Goal: Transaction & Acquisition: Purchase product/service

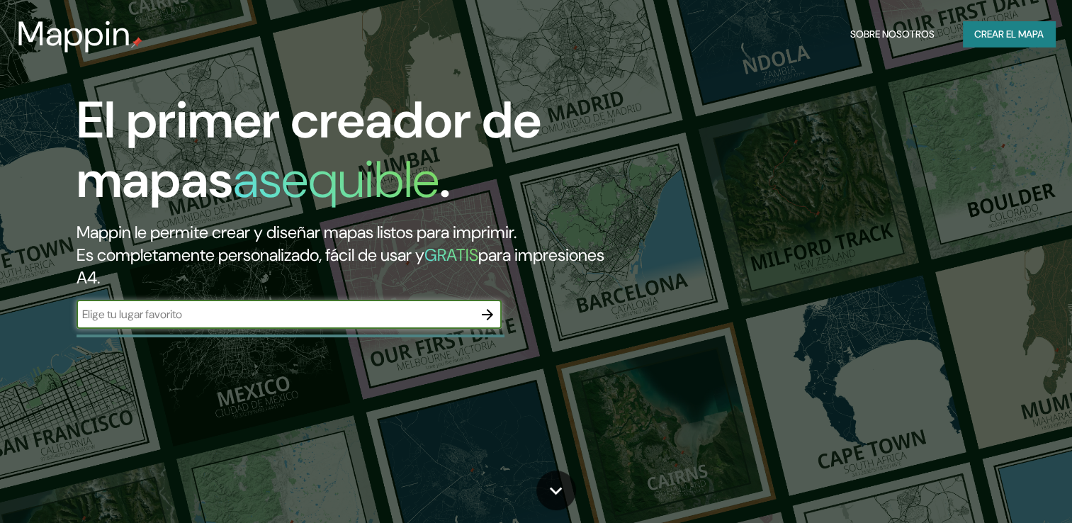
click at [406, 308] on input "text" at bounding box center [275, 314] width 397 height 16
click at [326, 312] on input "text" at bounding box center [275, 314] width 397 height 16
paste input "San Pedro Arriba"
type input "San Pedro Arriba temoaya"
click at [481, 313] on icon "button" at bounding box center [487, 314] width 17 height 17
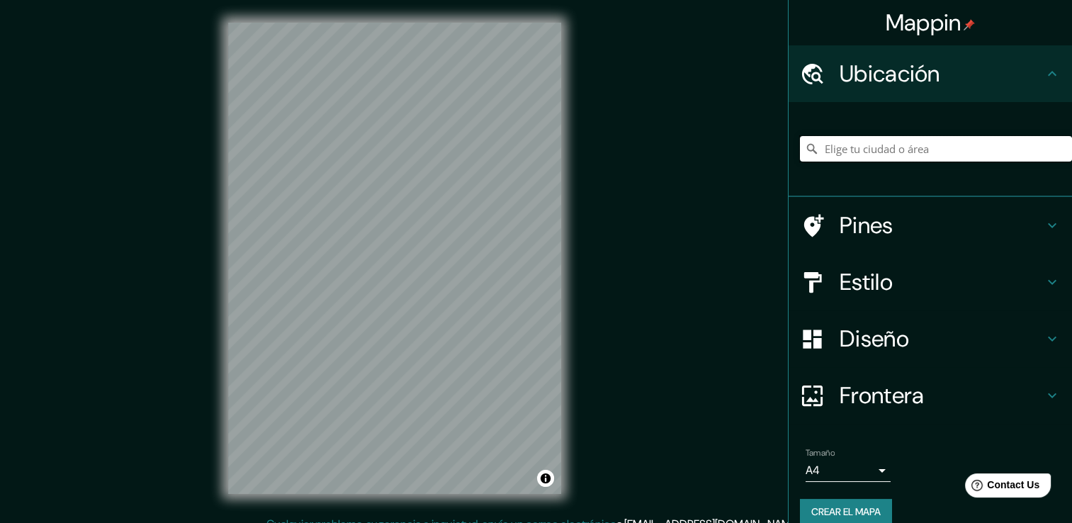
click at [844, 152] on input "Elige tu ciudad o área" at bounding box center [936, 149] width 272 height 26
paste input "San [PERSON_NAME] Arriba"
type input "[GEOGRAPHIC_DATA][PERSON_NAME], [GEOGRAPHIC_DATA], [GEOGRAPHIC_DATA]"
click at [935, 273] on h4 "Estilo" at bounding box center [941, 282] width 204 height 28
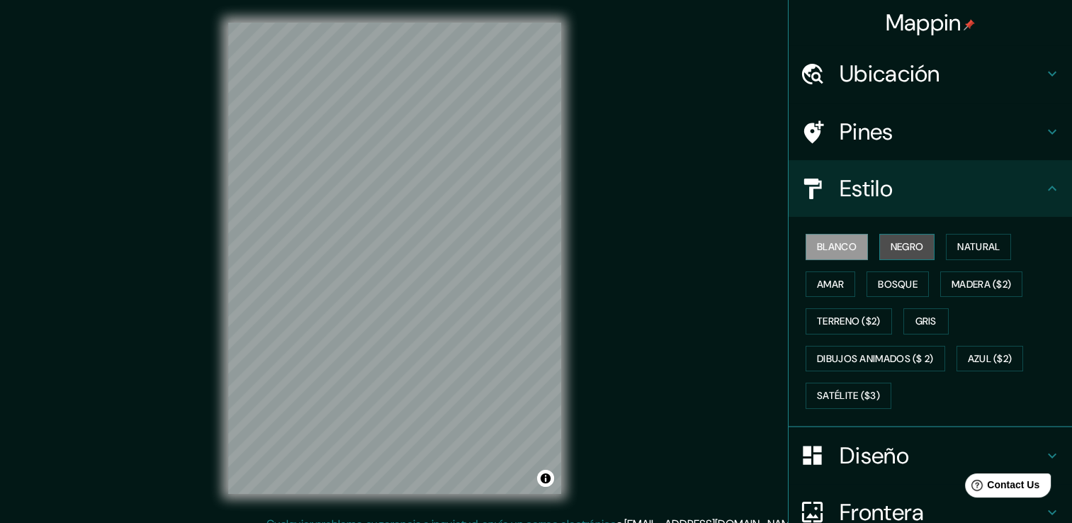
click at [890, 242] on font "Negro" at bounding box center [906, 247] width 33 height 18
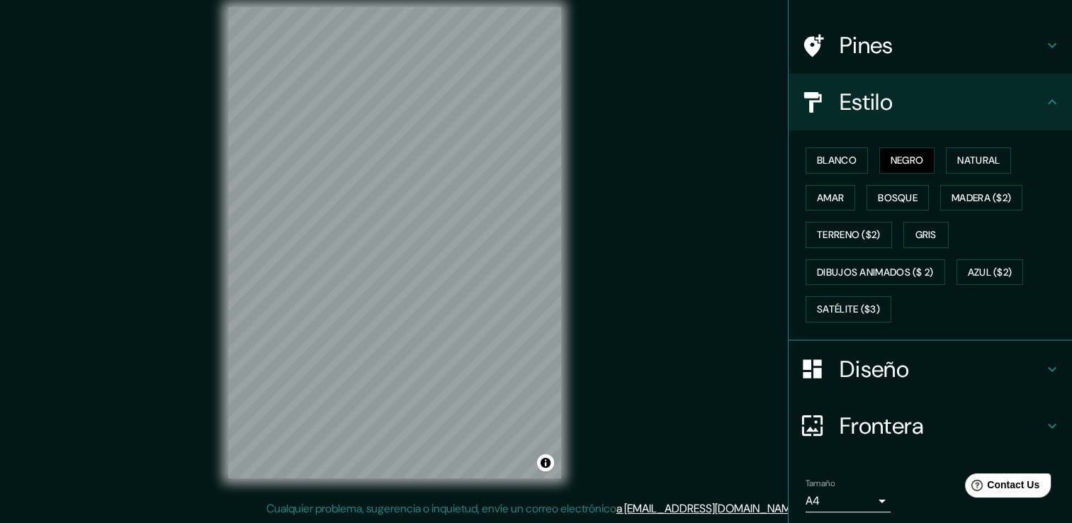
scroll to position [132, 0]
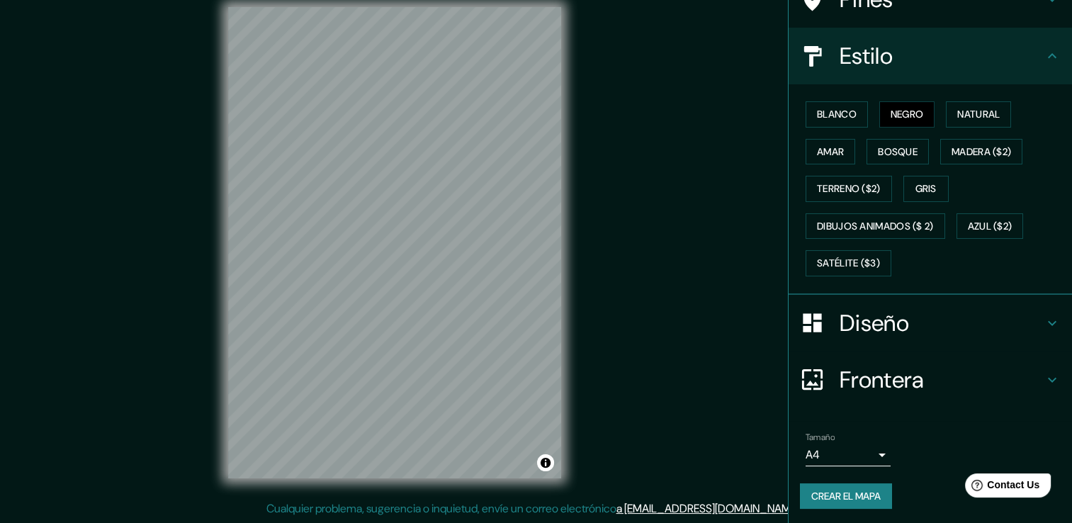
click at [876, 331] on h4 "Diseño" at bounding box center [941, 323] width 204 height 28
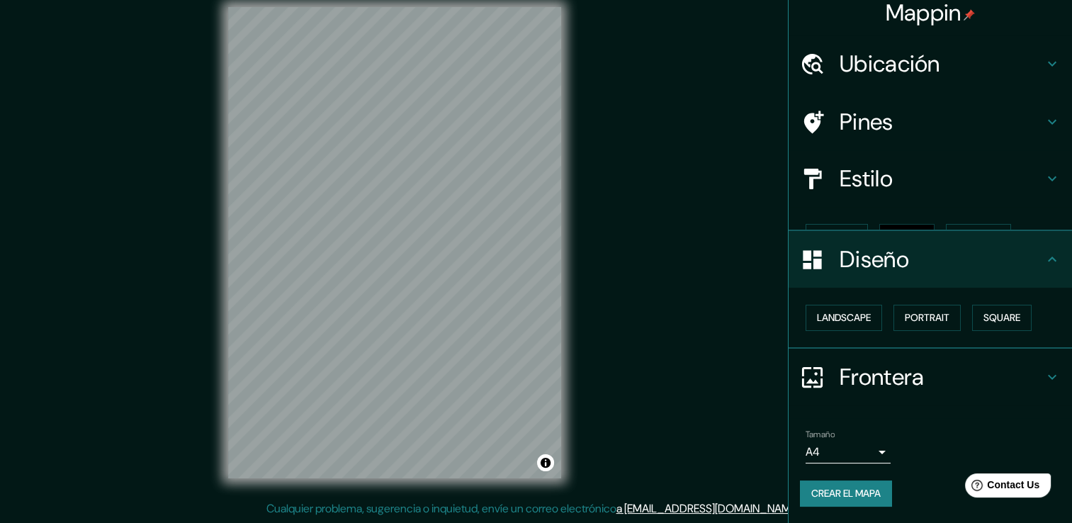
scroll to position [0, 0]
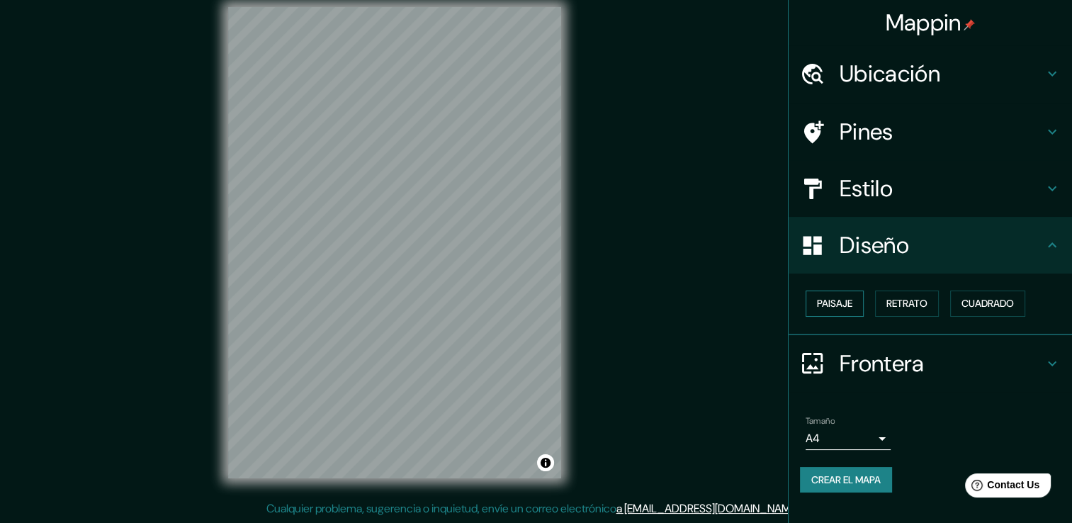
click at [832, 298] on font "Paisaje" at bounding box center [834, 304] width 35 height 18
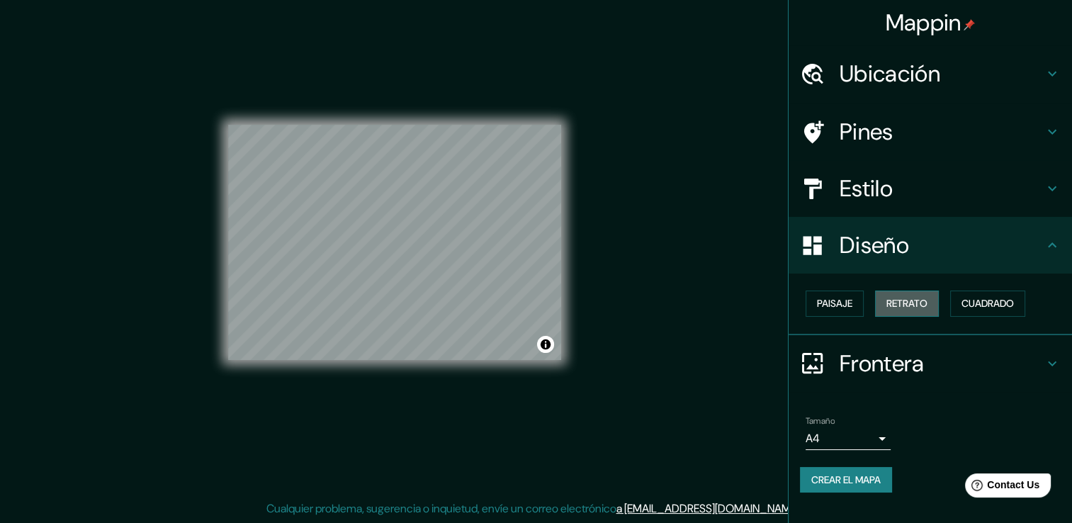
click at [910, 298] on font "Retrato" at bounding box center [906, 304] width 41 height 18
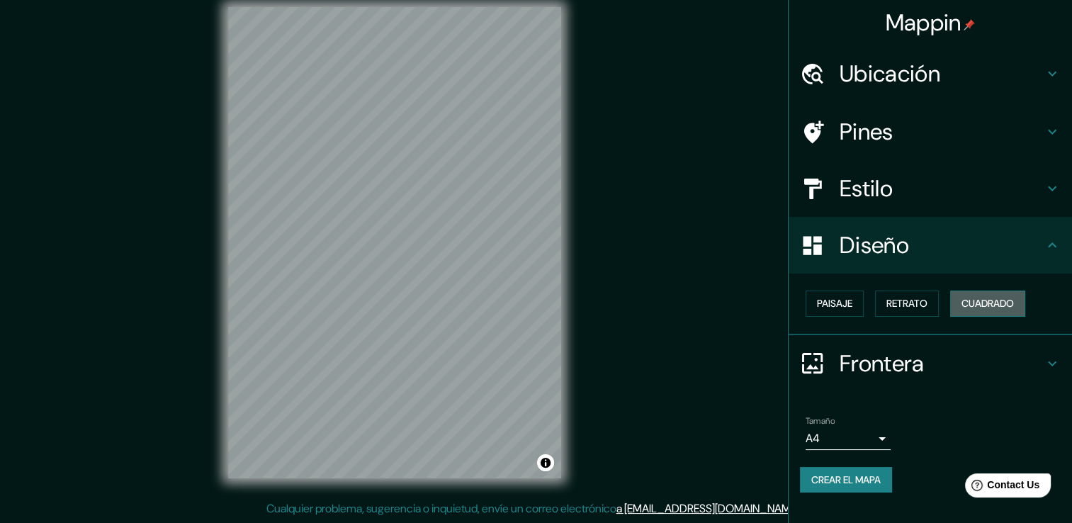
click at [978, 295] on font "Cuadrado" at bounding box center [987, 304] width 52 height 18
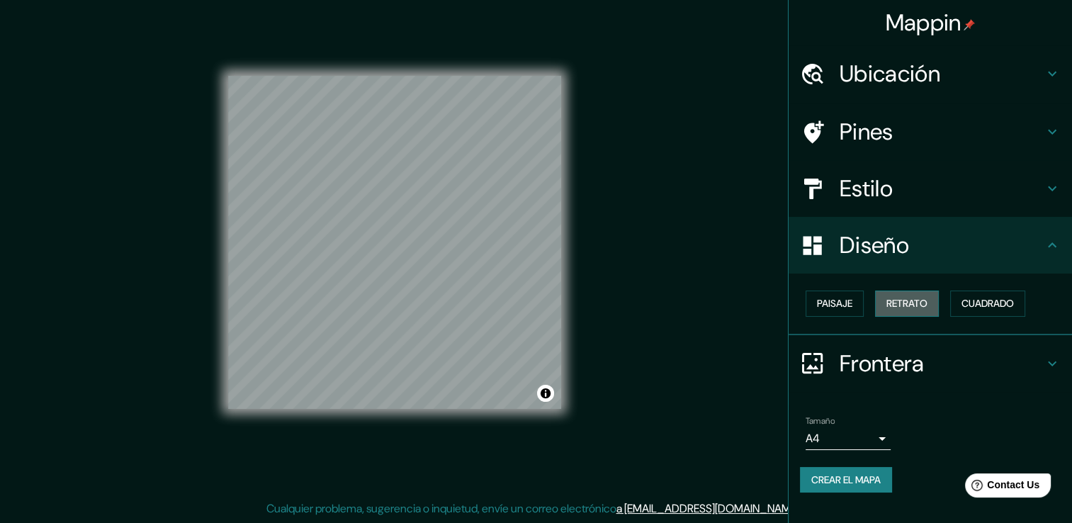
click at [919, 300] on font "Retrato" at bounding box center [906, 304] width 41 height 18
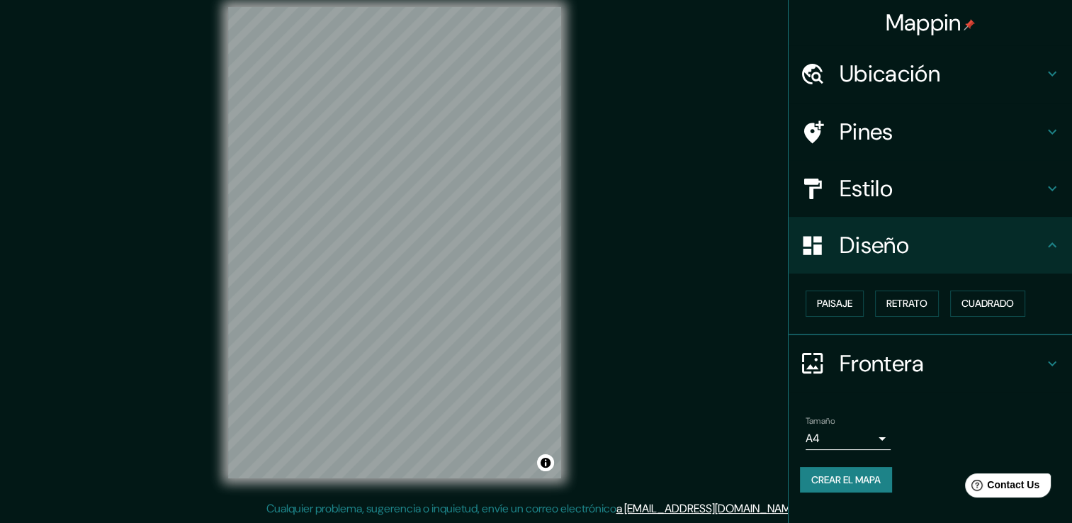
click at [856, 476] on font "Crear el mapa" at bounding box center [845, 480] width 69 height 18
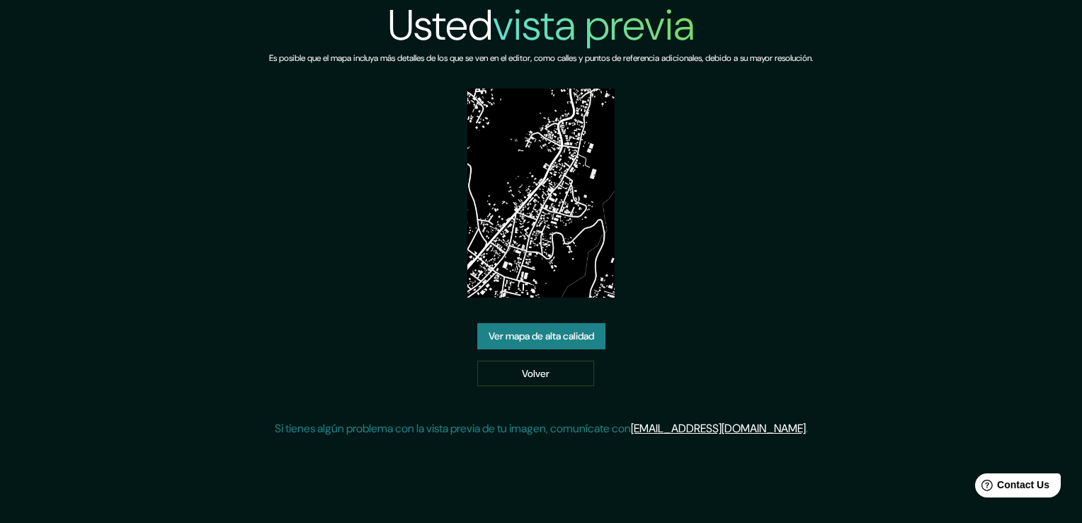
click at [540, 337] on link "Ver mapa de alta calidad" at bounding box center [541, 336] width 128 height 26
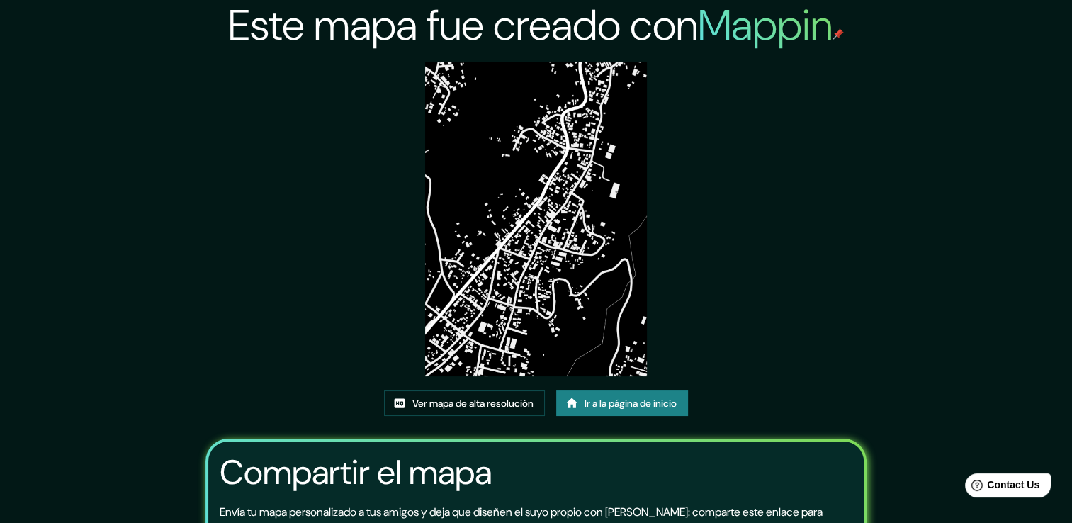
click at [516, 338] on img at bounding box center [536, 219] width 222 height 314
click at [511, 278] on img at bounding box center [536, 219] width 222 height 314
drag, startPoint x: 531, startPoint y: 265, endPoint x: 511, endPoint y: 271, distance: 19.9
click at [511, 273] on img at bounding box center [536, 219] width 222 height 314
click at [511, 259] on img at bounding box center [536, 219] width 222 height 314
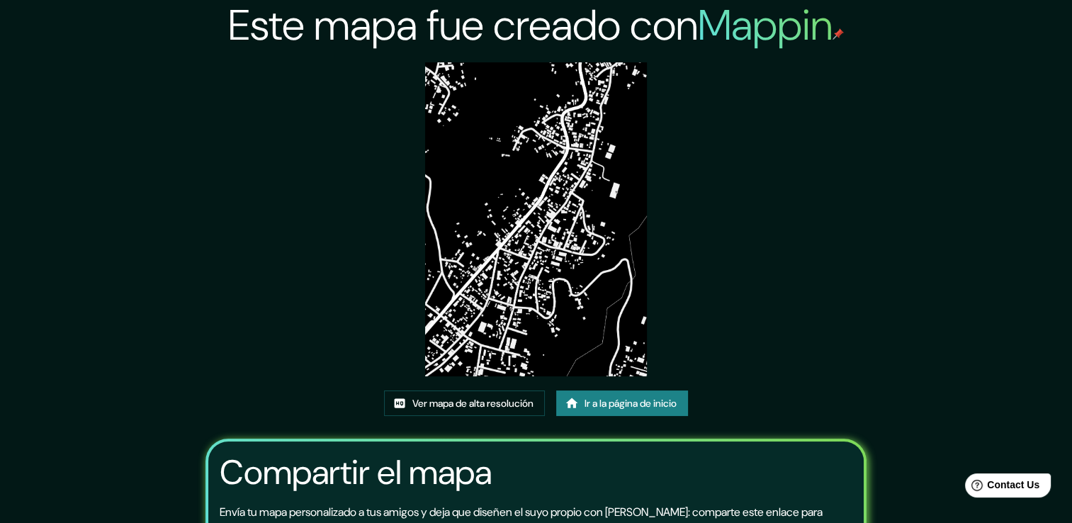
click at [511, 259] on img at bounding box center [536, 219] width 222 height 314
click at [521, 193] on img at bounding box center [536, 219] width 222 height 314
drag, startPoint x: 516, startPoint y: 166, endPoint x: 477, endPoint y: 404, distance: 240.6
click at [477, 404] on font "Ver mapa de alta resolución" at bounding box center [472, 404] width 121 height 18
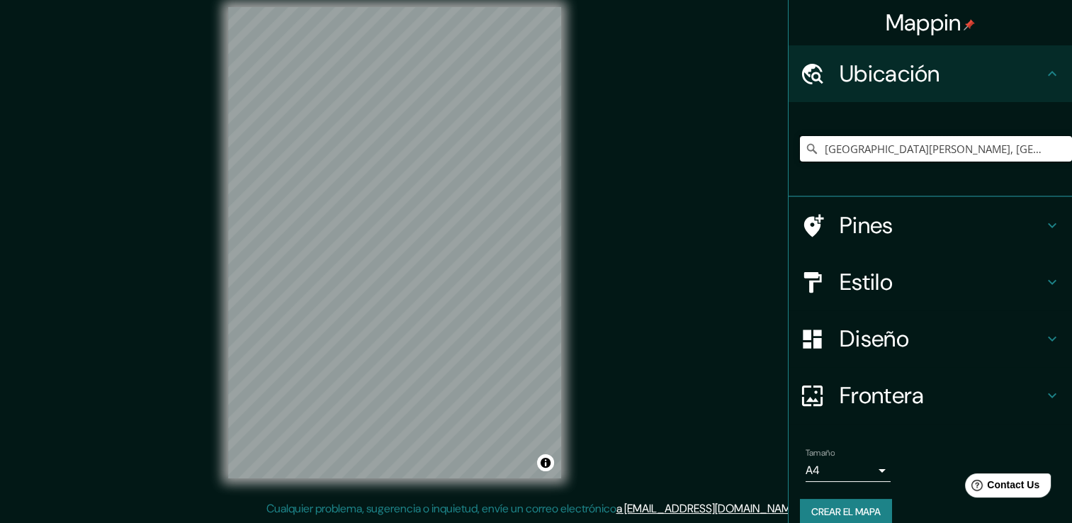
click at [973, 140] on input "[GEOGRAPHIC_DATA][PERSON_NAME], [GEOGRAPHIC_DATA], [GEOGRAPHIC_DATA]" at bounding box center [936, 149] width 272 height 26
click at [1015, 171] on div "[GEOGRAPHIC_DATA][PERSON_NAME], [GEOGRAPHIC_DATA], [GEOGRAPHIC_DATA]" at bounding box center [936, 148] width 272 height 71
click at [1015, 147] on input "[GEOGRAPHIC_DATA][PERSON_NAME], [GEOGRAPHIC_DATA], [GEOGRAPHIC_DATA]" at bounding box center [936, 149] width 272 height 26
click at [885, 154] on input "[GEOGRAPHIC_DATA][PERSON_NAME], [GEOGRAPHIC_DATA], [GEOGRAPHIC_DATA]" at bounding box center [936, 149] width 272 height 26
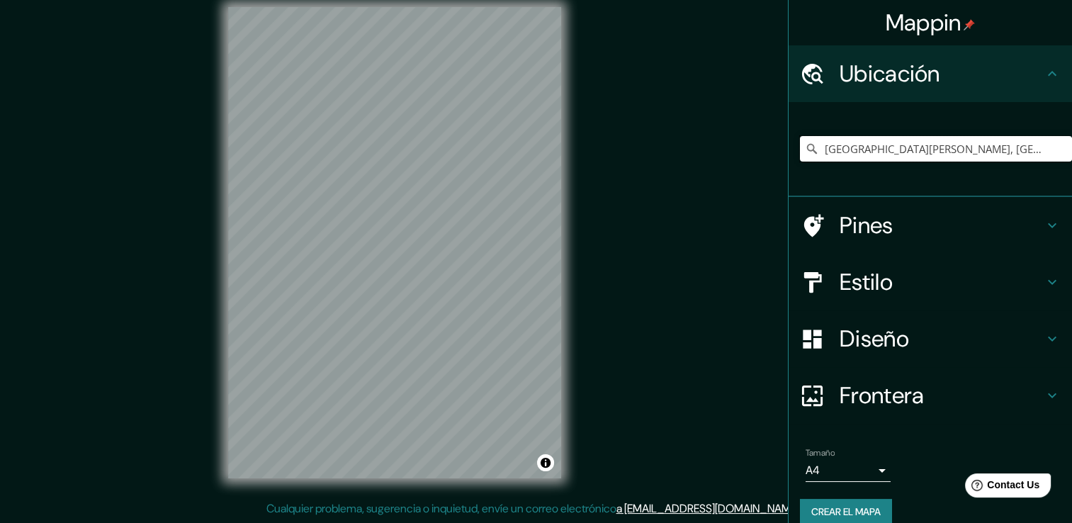
click at [885, 154] on input "[GEOGRAPHIC_DATA][PERSON_NAME], [GEOGRAPHIC_DATA], [GEOGRAPHIC_DATA]" at bounding box center [936, 149] width 272 height 26
click at [885, 154] on input "San Pedro Arriba, Estado de México, México" at bounding box center [936, 149] width 272 height 26
click at [893, 146] on input "Elige tu ciudad o área" at bounding box center [936, 149] width 272 height 26
paste input "[GEOGRAPHIC_DATA][PERSON_NAME], [GEOGRAPHIC_DATA], [GEOGRAPHIC_DATA]"
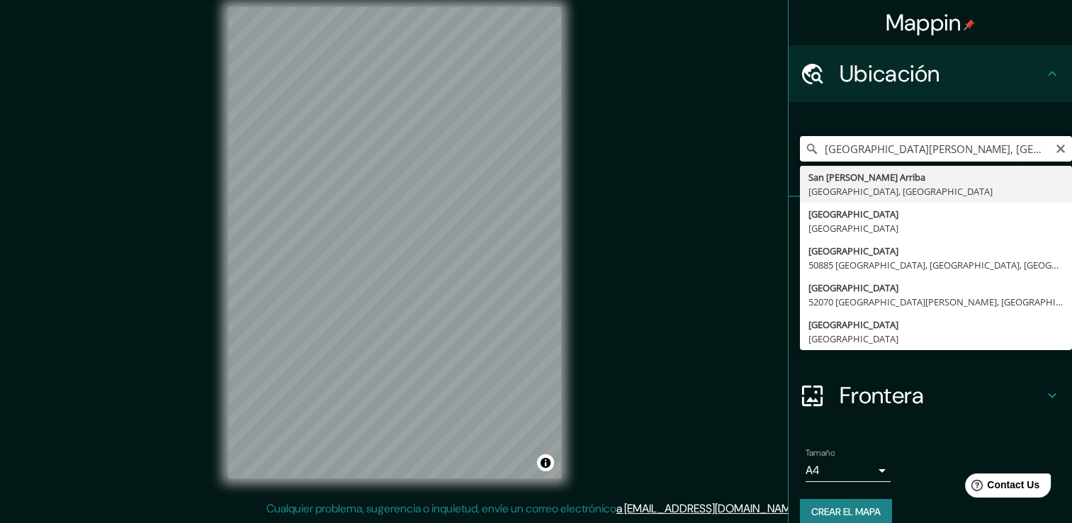
type input "[GEOGRAPHIC_DATA][PERSON_NAME], [GEOGRAPHIC_DATA], [GEOGRAPHIC_DATA]"
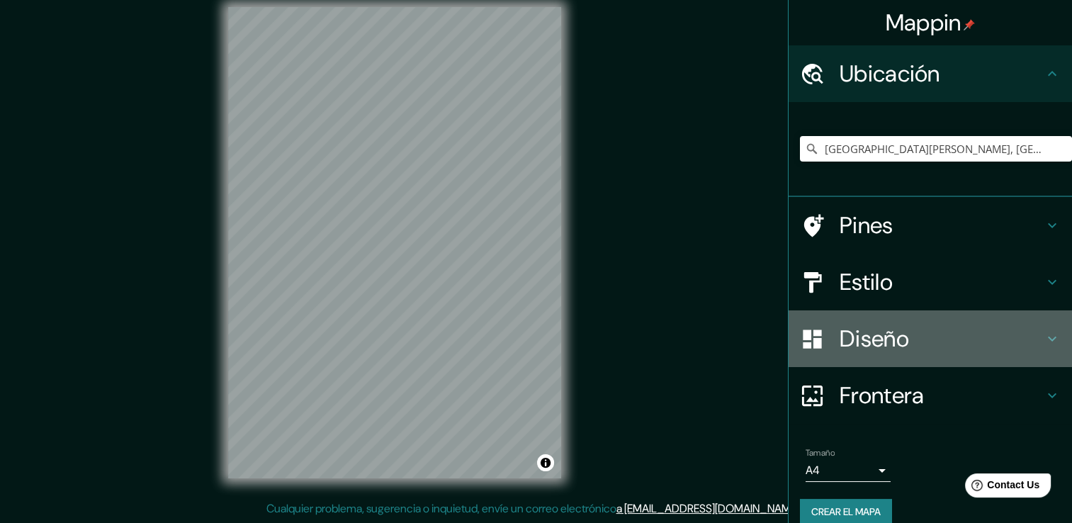
click at [886, 330] on h4 "Diseño" at bounding box center [941, 338] width 204 height 28
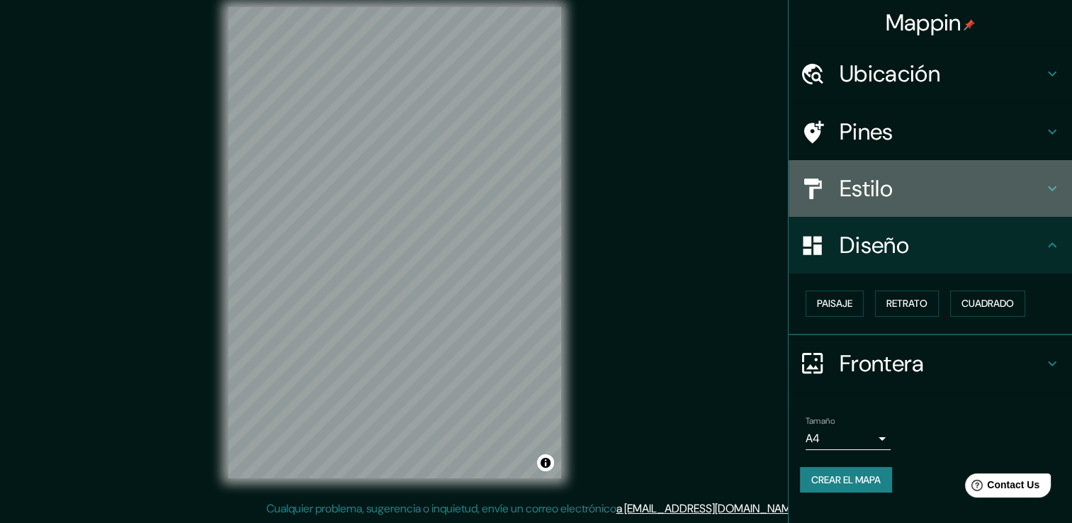
click at [912, 205] on div "Estilo" at bounding box center [929, 188] width 283 height 57
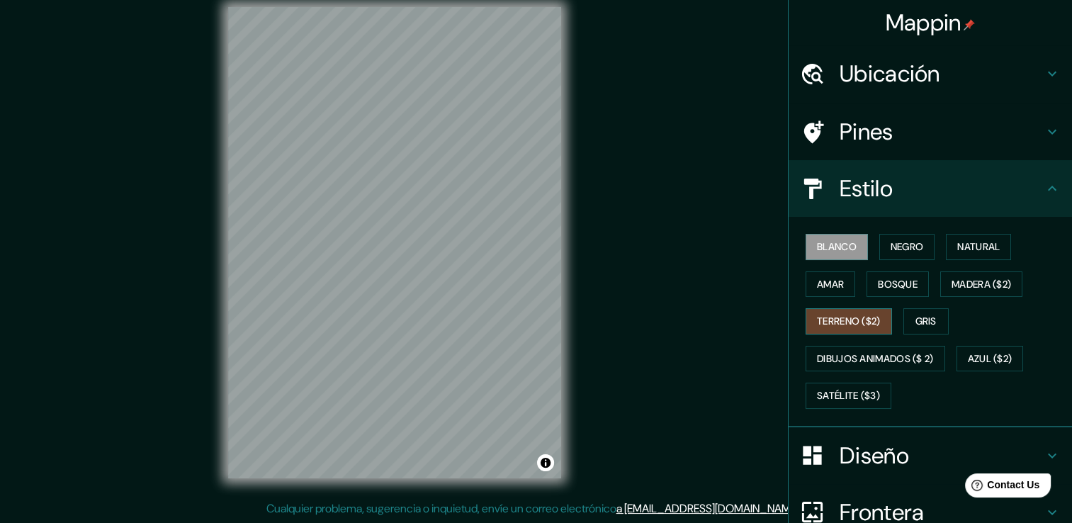
click at [820, 322] on font "Terreno ($2)" at bounding box center [849, 321] width 64 height 18
click at [822, 290] on font "Amar" at bounding box center [830, 285] width 27 height 18
click at [827, 252] on font "Blanco" at bounding box center [837, 247] width 40 height 18
click at [905, 236] on button "Negro" at bounding box center [907, 247] width 56 height 26
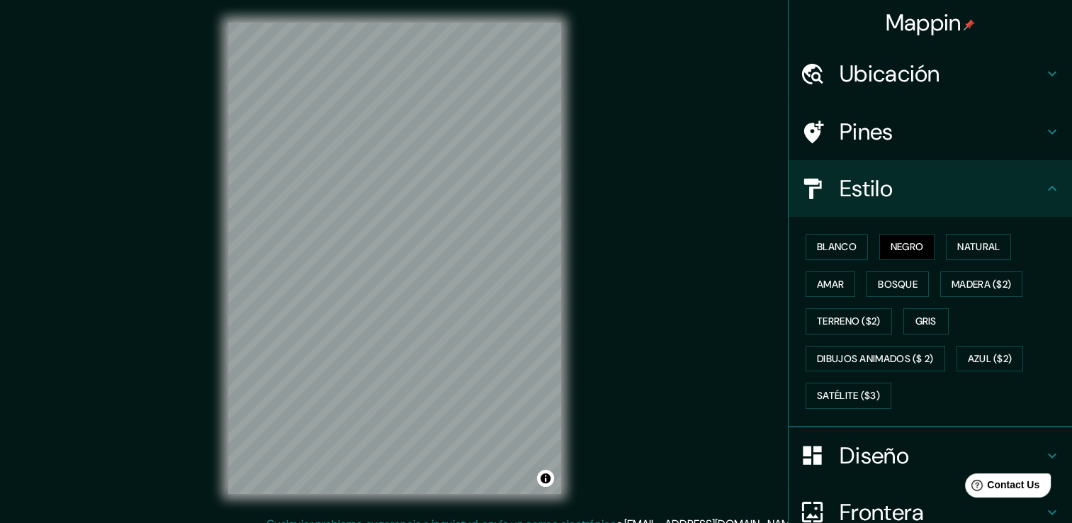
click at [925, 81] on h4 "Ubicación" at bounding box center [941, 74] width 204 height 28
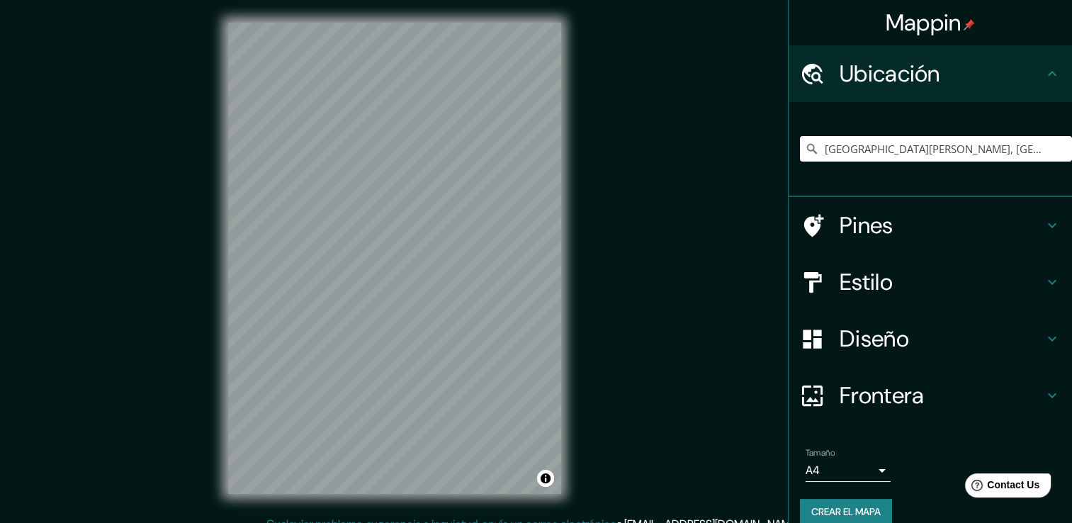
click at [956, 123] on div "[GEOGRAPHIC_DATA][PERSON_NAME], [GEOGRAPHIC_DATA], [GEOGRAPHIC_DATA]" at bounding box center [936, 148] width 272 height 71
click at [966, 157] on input "[GEOGRAPHIC_DATA][PERSON_NAME], [GEOGRAPHIC_DATA], [GEOGRAPHIC_DATA]" at bounding box center [936, 149] width 272 height 26
click at [912, 152] on input "Elige tu ciudad o área" at bounding box center [936, 149] width 272 height 26
click at [912, 154] on input "Elige tu ciudad o área" at bounding box center [936, 149] width 272 height 26
click at [911, 154] on input "Elige tu ciudad o área" at bounding box center [936, 149] width 272 height 26
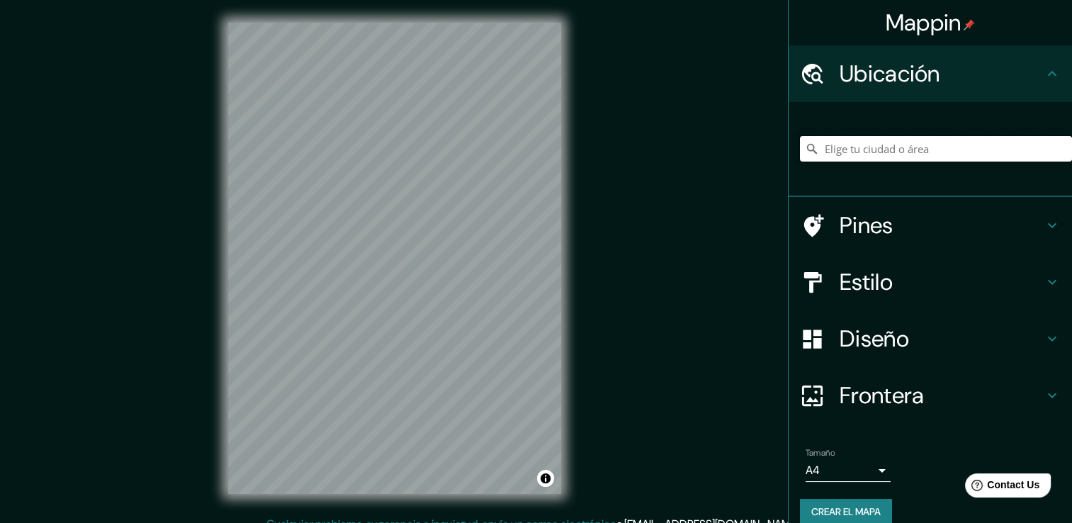
click at [968, 152] on input "Elige tu ciudad o área" at bounding box center [936, 149] width 272 height 26
paste input "[GEOGRAPHIC_DATA][PERSON_NAME], [GEOGRAPHIC_DATA], [GEOGRAPHIC_DATA]"
type input "[GEOGRAPHIC_DATA][PERSON_NAME], [GEOGRAPHIC_DATA], [GEOGRAPHIC_DATA]"
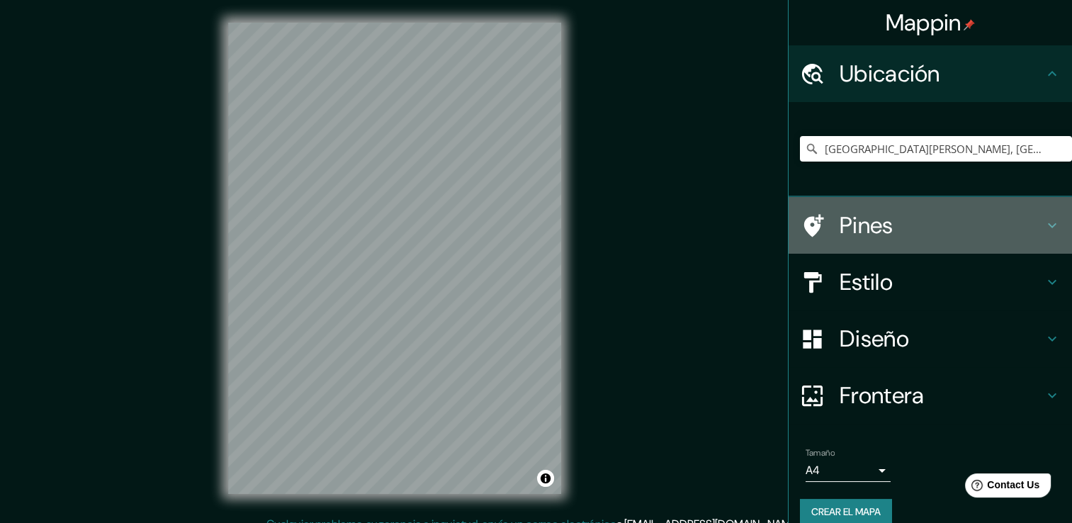
click at [953, 234] on h4 "Pines" at bounding box center [941, 225] width 204 height 28
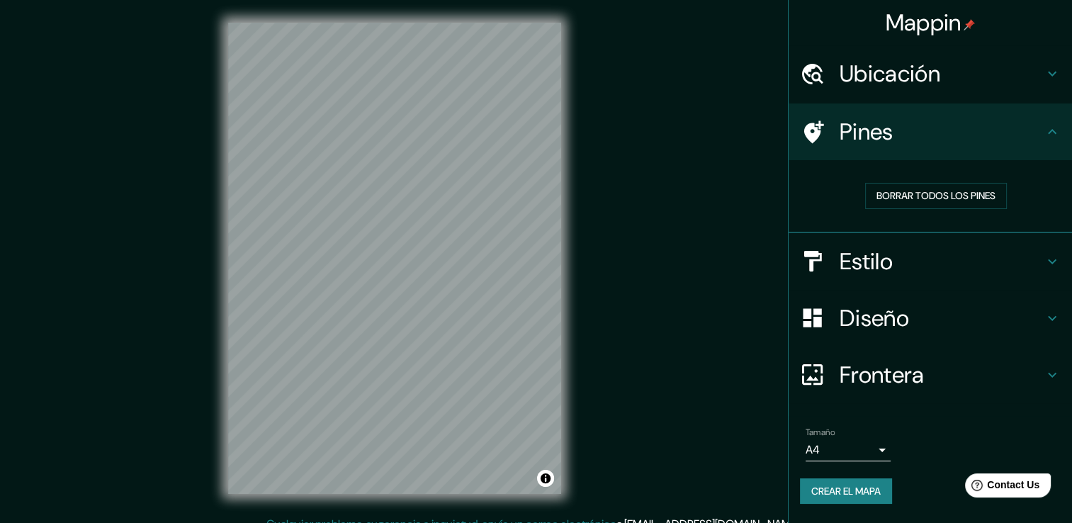
click at [821, 125] on icon at bounding box center [814, 131] width 20 height 23
click at [917, 186] on button "Borrar todos los pines" at bounding box center [936, 196] width 142 height 26
click at [916, 187] on font "Borrar todos los pines" at bounding box center [935, 196] width 119 height 18
click at [905, 206] on button "Borrar todos los pines" at bounding box center [936, 196] width 142 height 26
click at [903, 191] on font "Borrar todos los pines" at bounding box center [935, 196] width 119 height 18
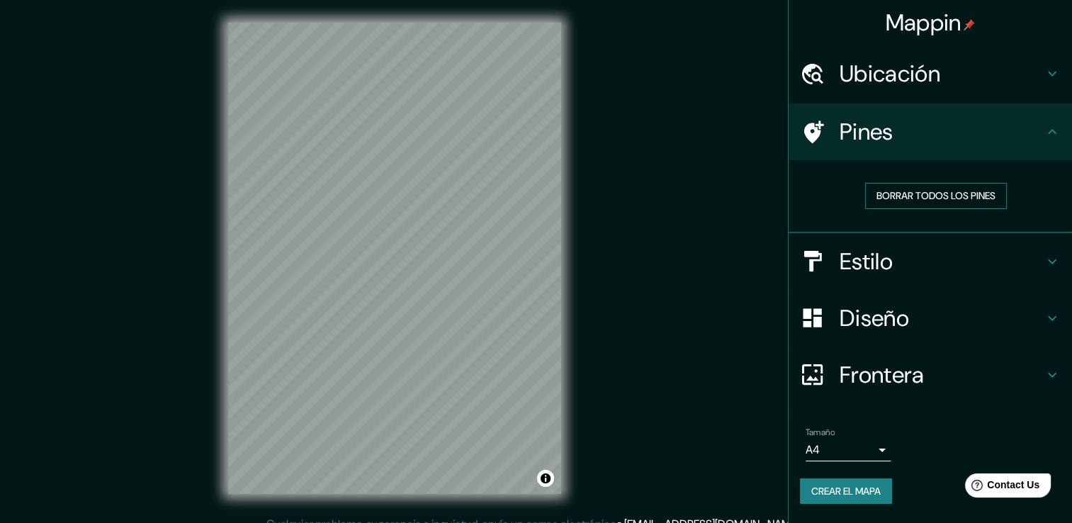
click at [903, 191] on font "Borrar todos los pines" at bounding box center [935, 196] width 119 height 18
click at [900, 147] on div "Pines" at bounding box center [929, 131] width 283 height 57
click at [813, 121] on icon at bounding box center [812, 132] width 25 height 25
click at [818, 123] on icon at bounding box center [812, 132] width 25 height 25
click at [818, 123] on icon at bounding box center [814, 131] width 20 height 23
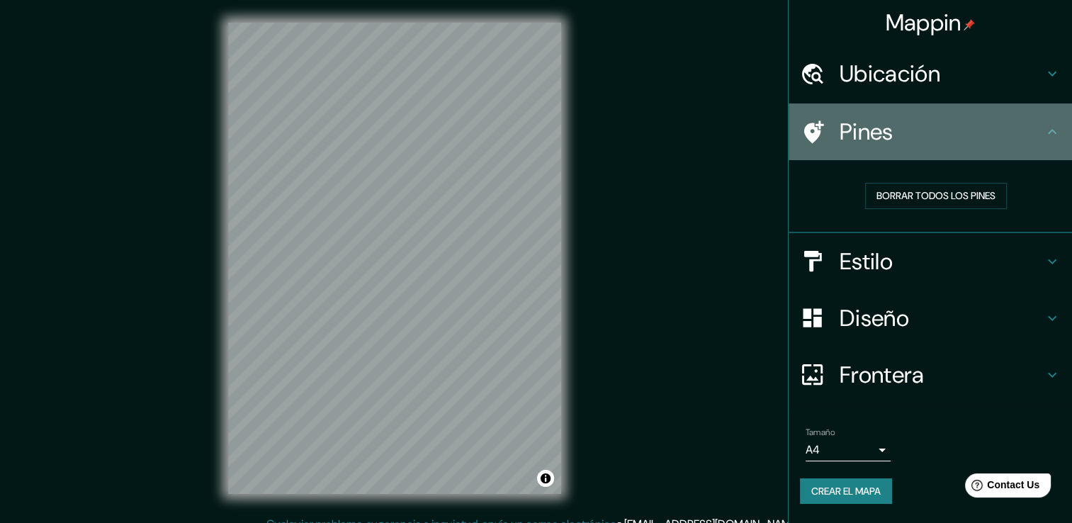
click at [859, 127] on h4 "Pines" at bounding box center [941, 132] width 204 height 28
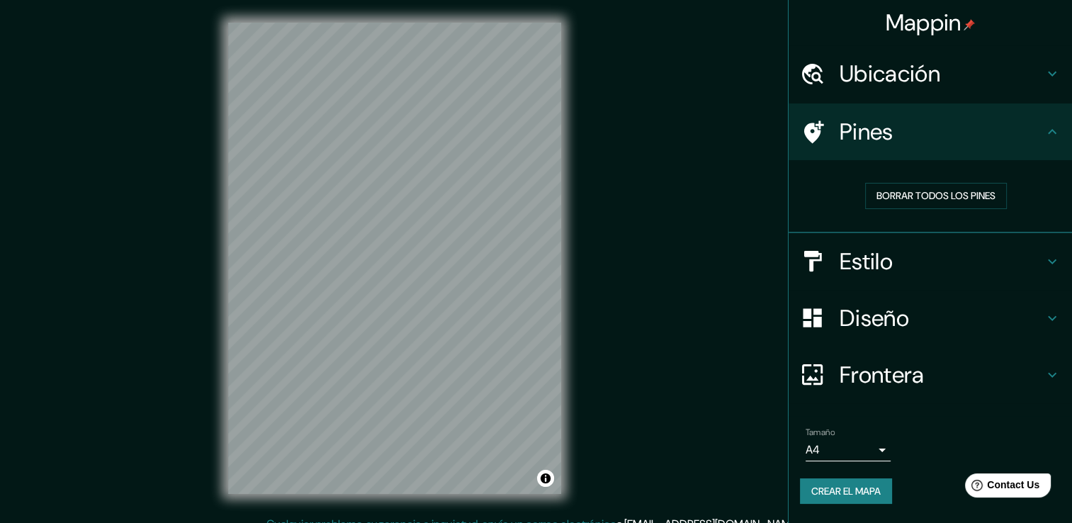
click at [866, 265] on h4 "Estilo" at bounding box center [941, 261] width 204 height 28
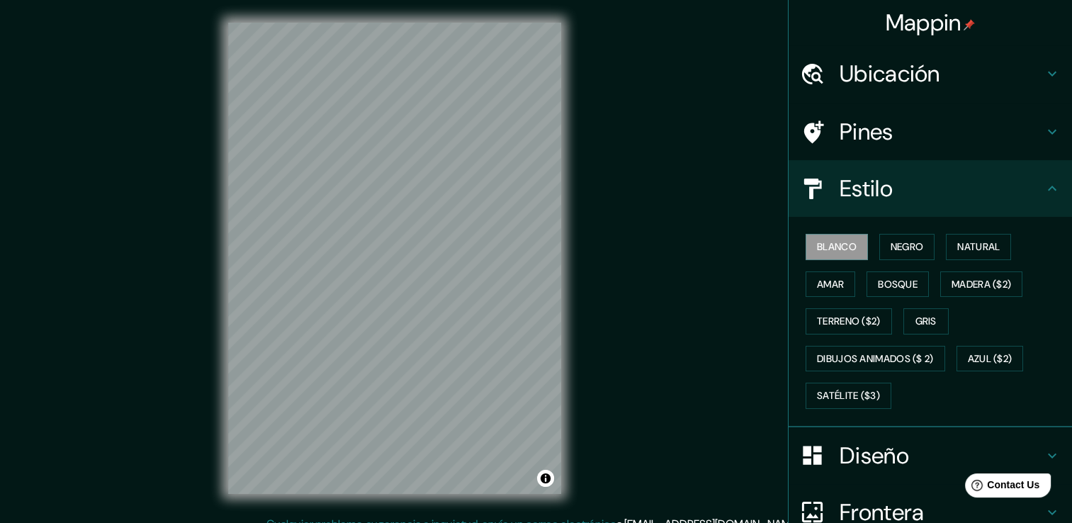
click at [878, 197] on h4 "Estilo" at bounding box center [941, 188] width 204 height 28
click at [890, 241] on font "Negro" at bounding box center [906, 247] width 33 height 18
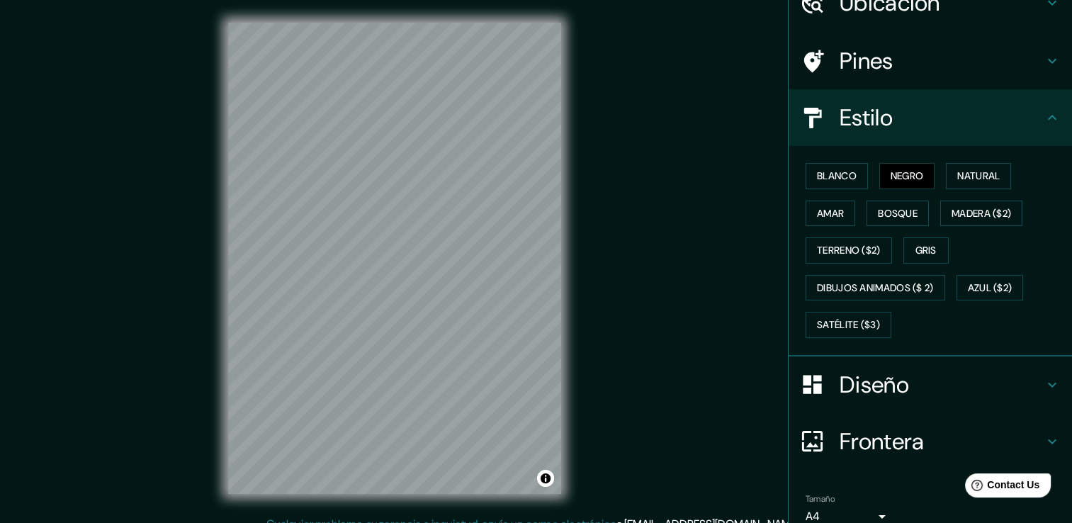
click at [890, 387] on h4 "Diseño" at bounding box center [941, 384] width 204 height 28
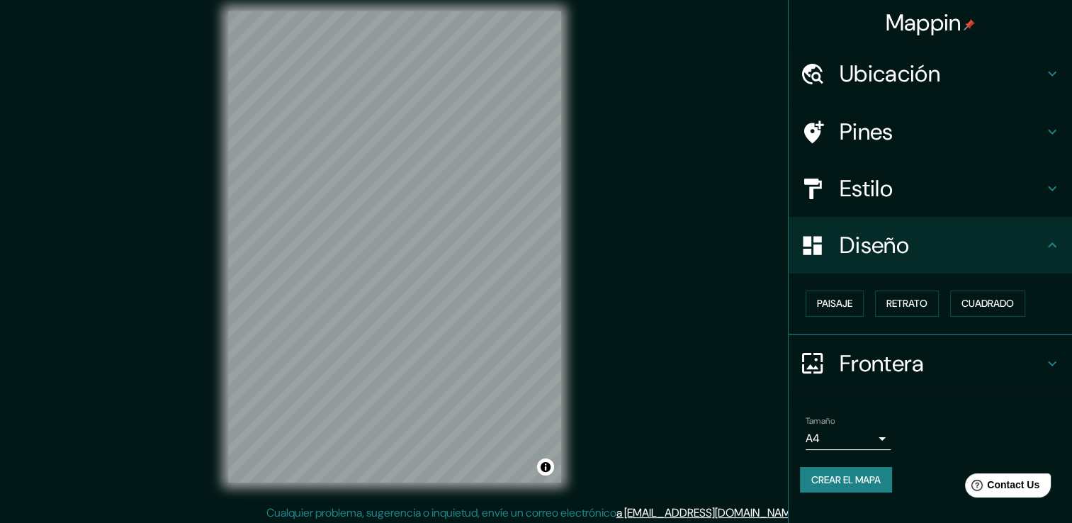
scroll to position [16, 0]
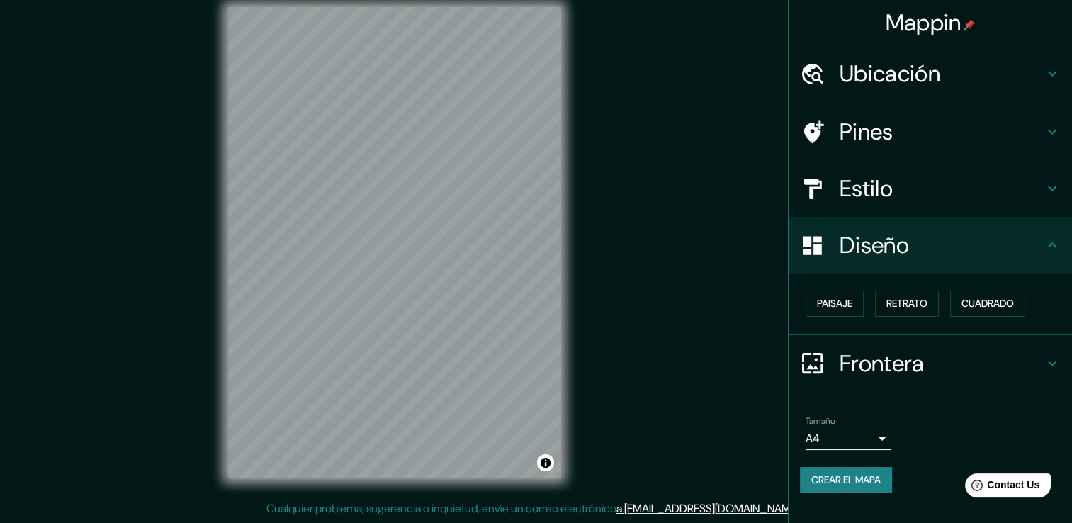
click at [987, 351] on h4 "Frontera" at bounding box center [941, 363] width 204 height 28
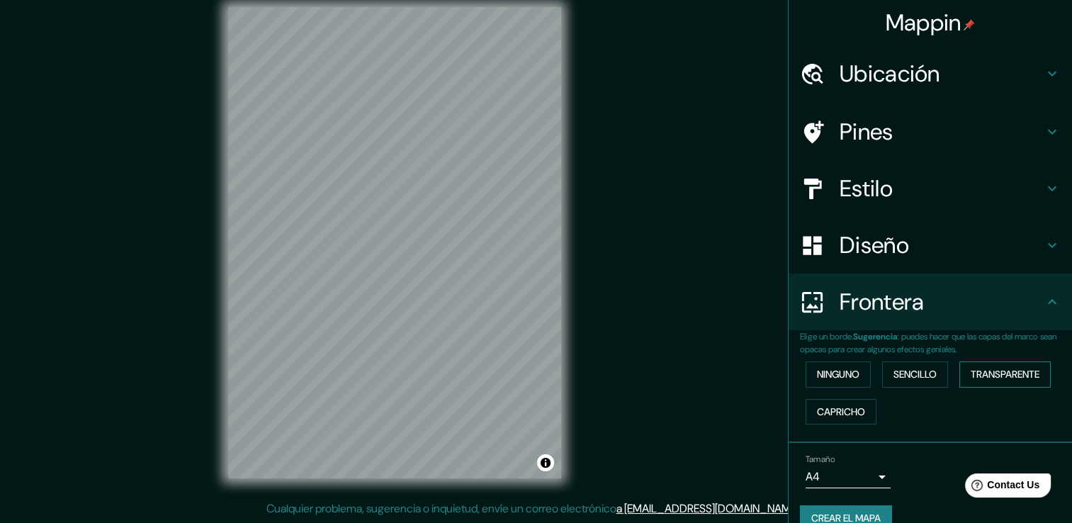
scroll to position [23, 0]
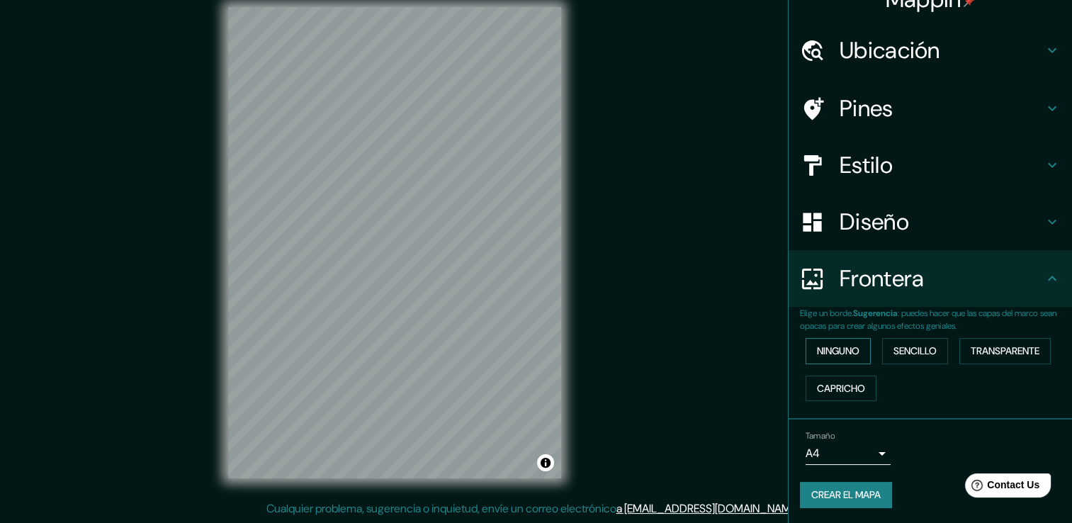
click at [842, 349] on font "Ninguno" at bounding box center [838, 351] width 43 height 18
click at [900, 347] on font "Sencillo" at bounding box center [914, 351] width 43 height 18
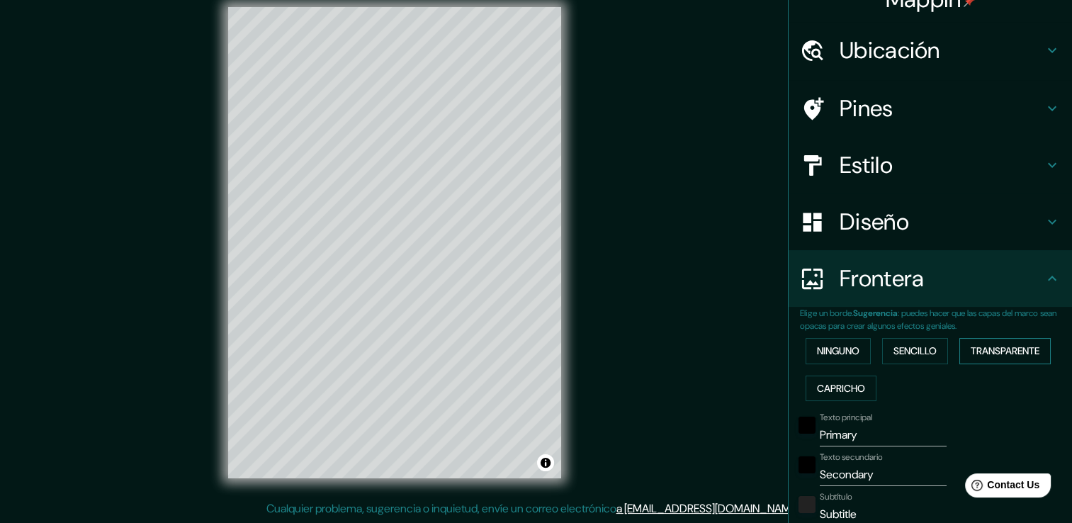
click at [1008, 345] on font "Transparente" at bounding box center [1004, 351] width 69 height 18
click at [850, 379] on button "Capricho" at bounding box center [840, 388] width 71 height 26
click at [845, 339] on button "Ninguno" at bounding box center [837, 351] width 65 height 26
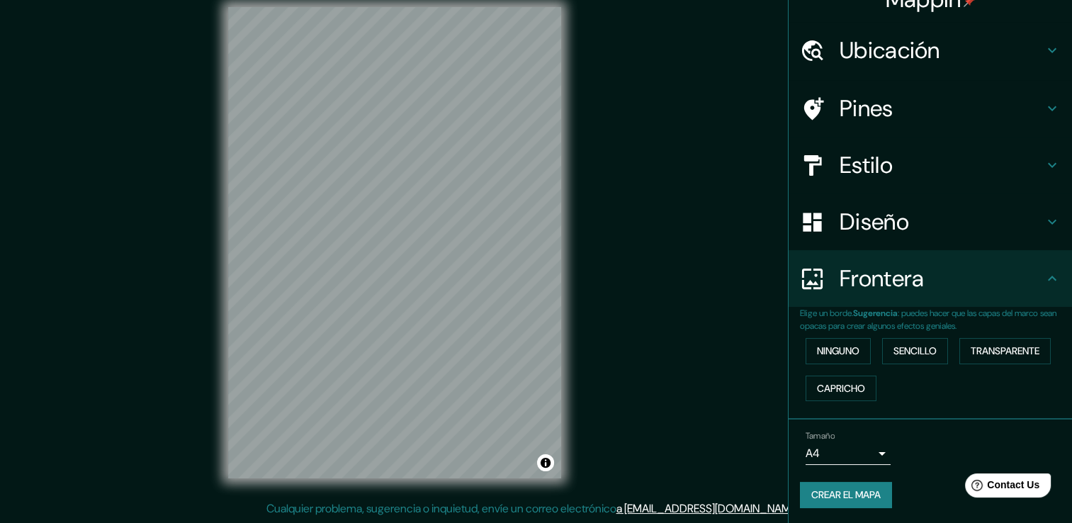
click at [855, 238] on div "Diseño" at bounding box center [929, 221] width 283 height 57
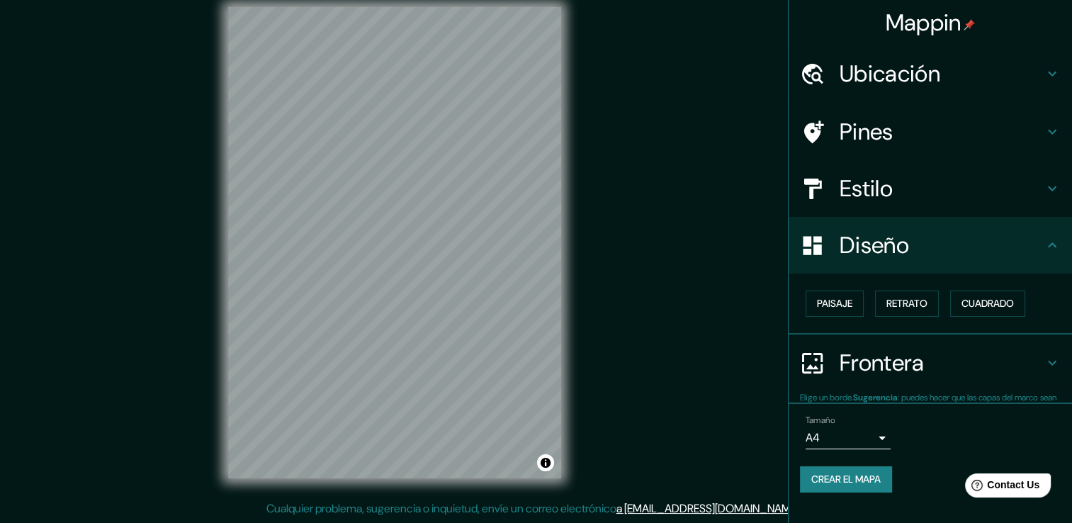
scroll to position [0, 0]
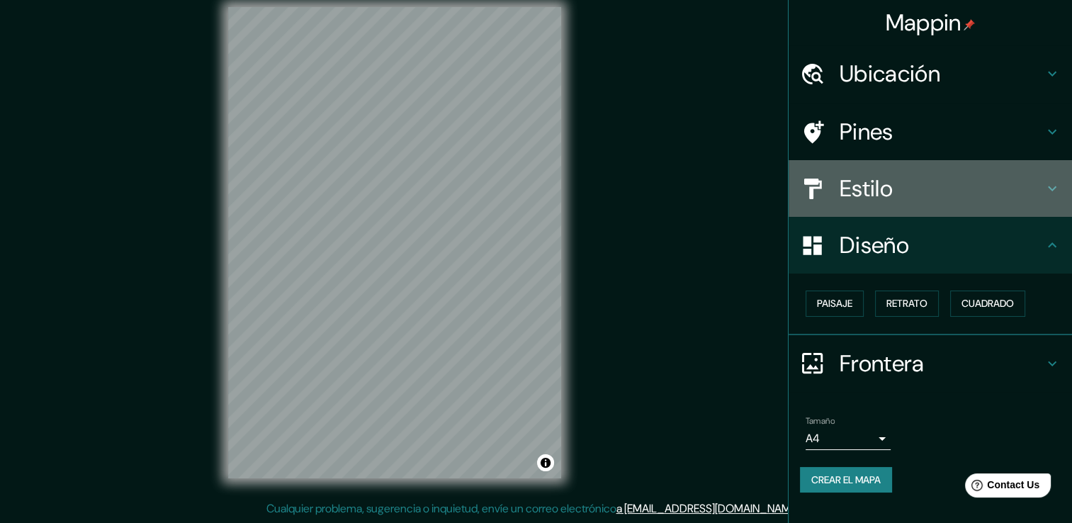
click at [861, 195] on h4 "Estilo" at bounding box center [941, 188] width 204 height 28
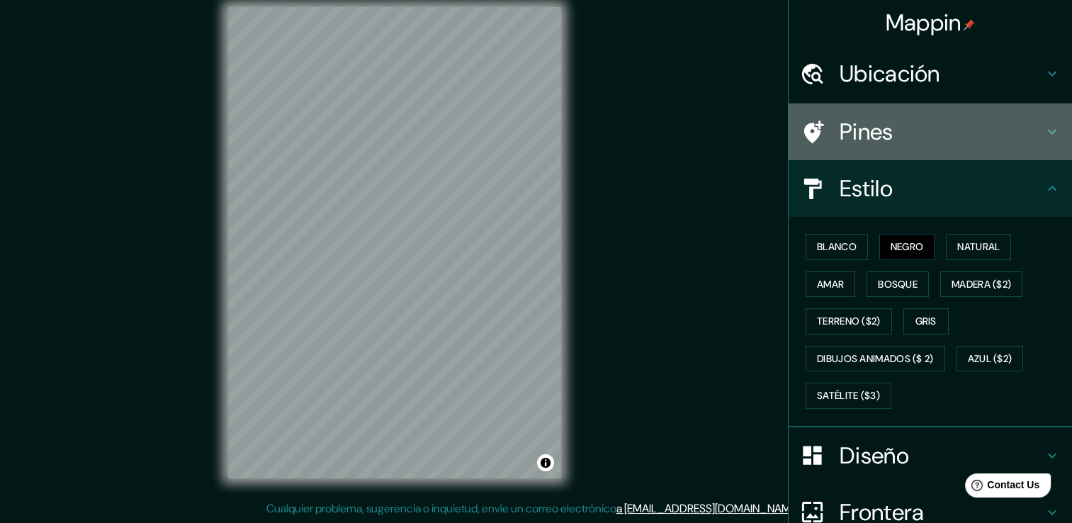
click at [878, 147] on div "Pines" at bounding box center [929, 131] width 283 height 57
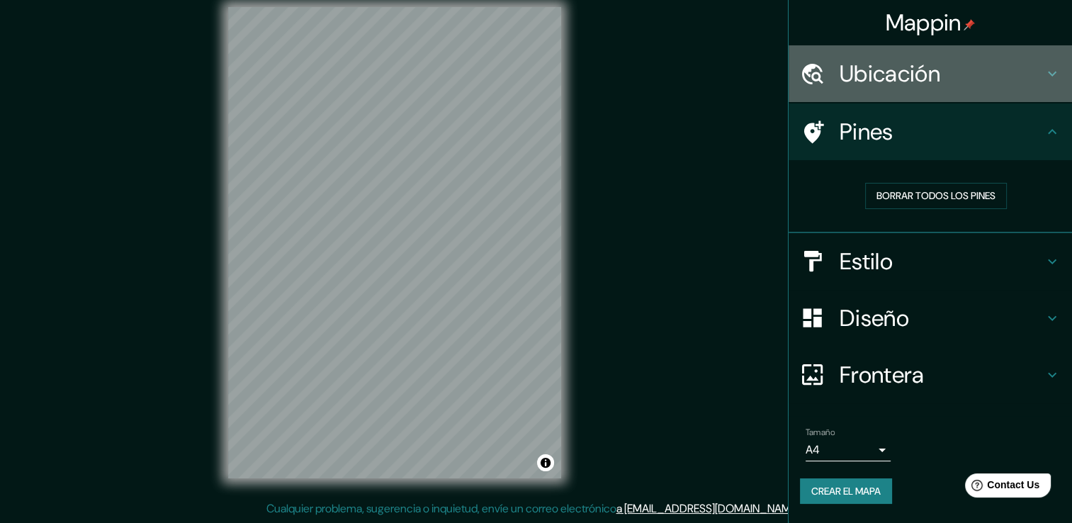
click at [883, 90] on div "Ubicación" at bounding box center [929, 73] width 283 height 57
